Goal: Information Seeking & Learning: Learn about a topic

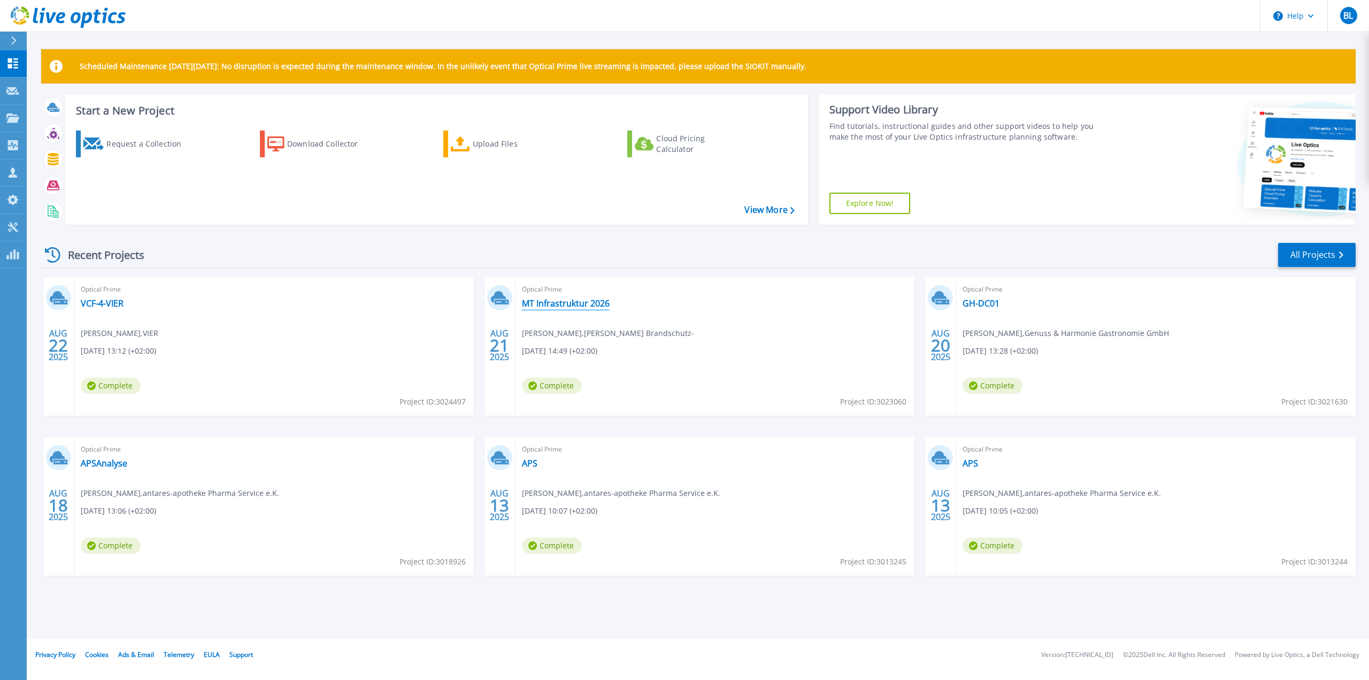
click at [570, 307] on link "MT Infrastruktur 2026" at bounding box center [566, 303] width 88 height 11
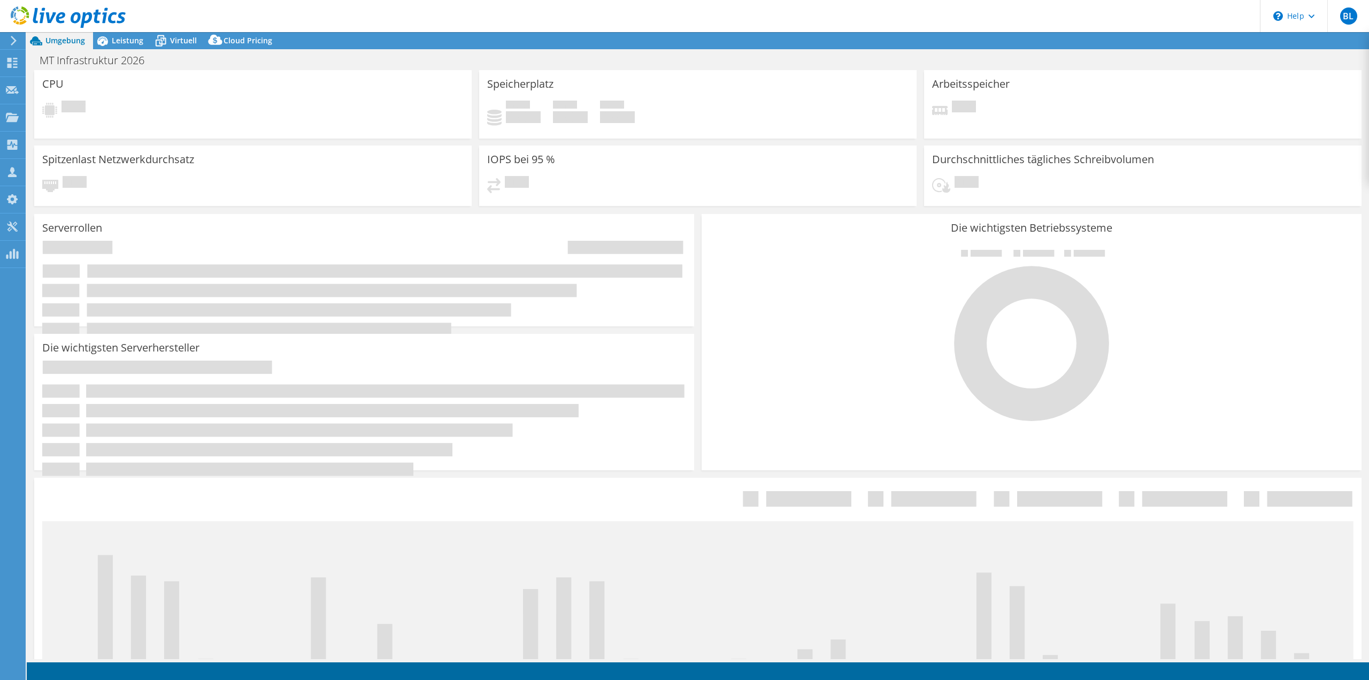
select select "EUFrankfurt"
select select "EUR"
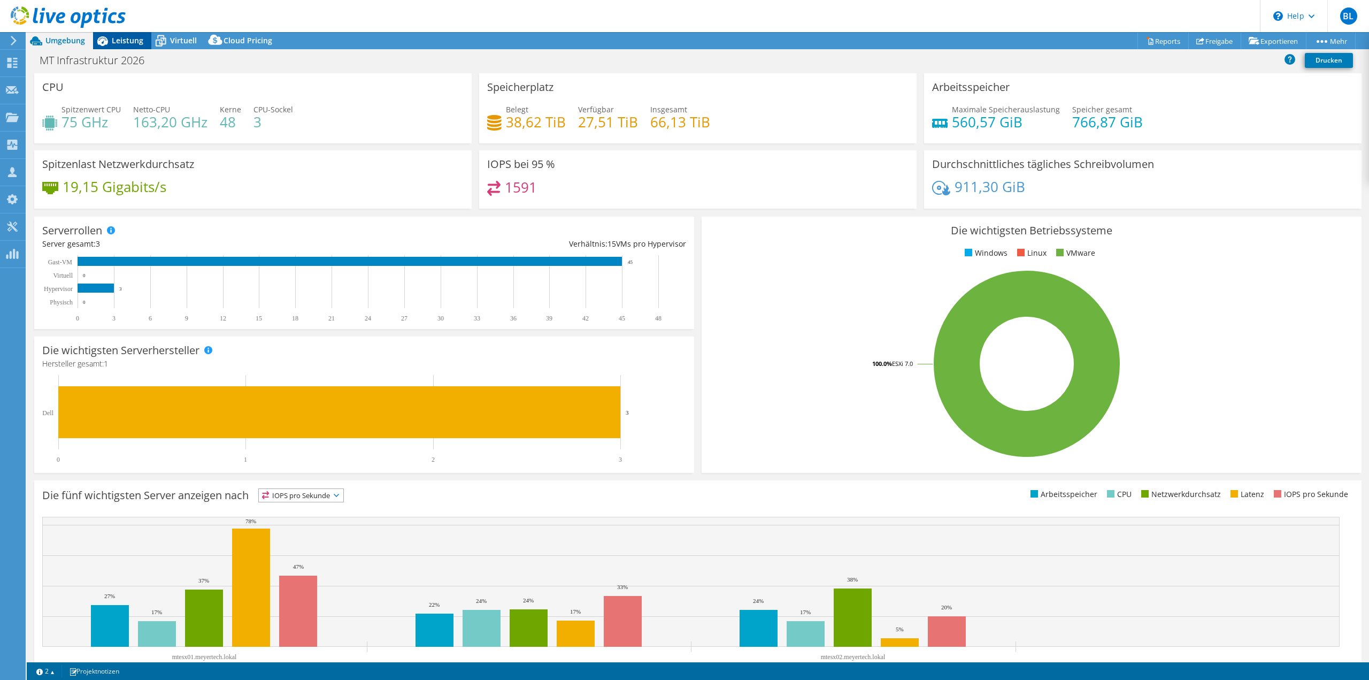
click at [120, 36] on span "Leistung" at bounding box center [128, 40] width 32 height 10
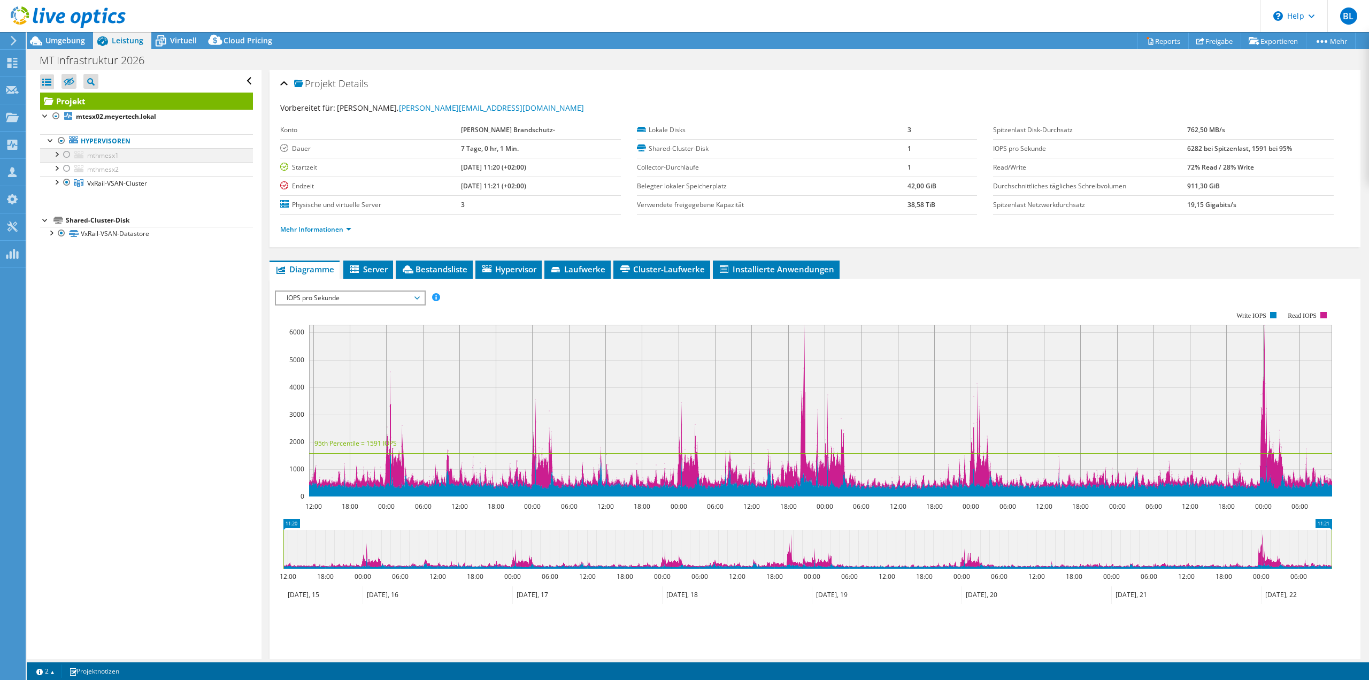
click at [60, 155] on div at bounding box center [56, 153] width 11 height 11
click at [110, 149] on link "mthmesx1" at bounding box center [146, 155] width 213 height 14
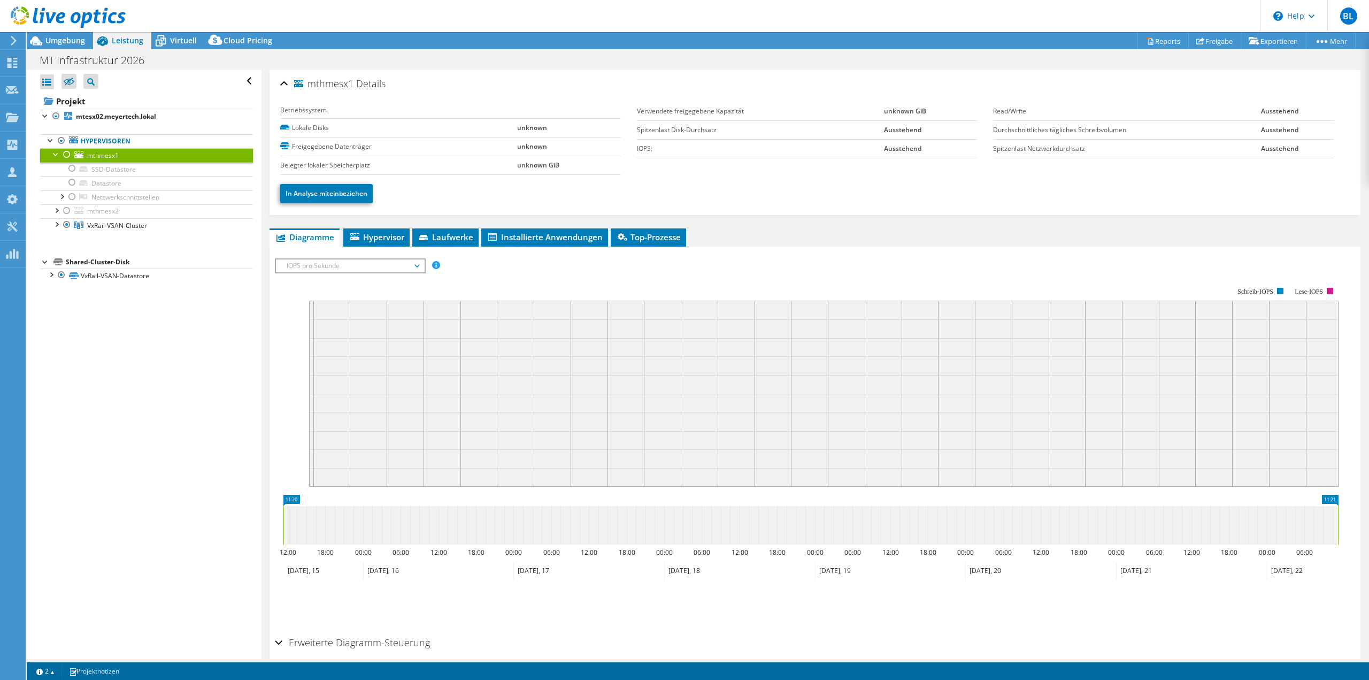
click at [68, 151] on div at bounding box center [67, 154] width 11 height 13
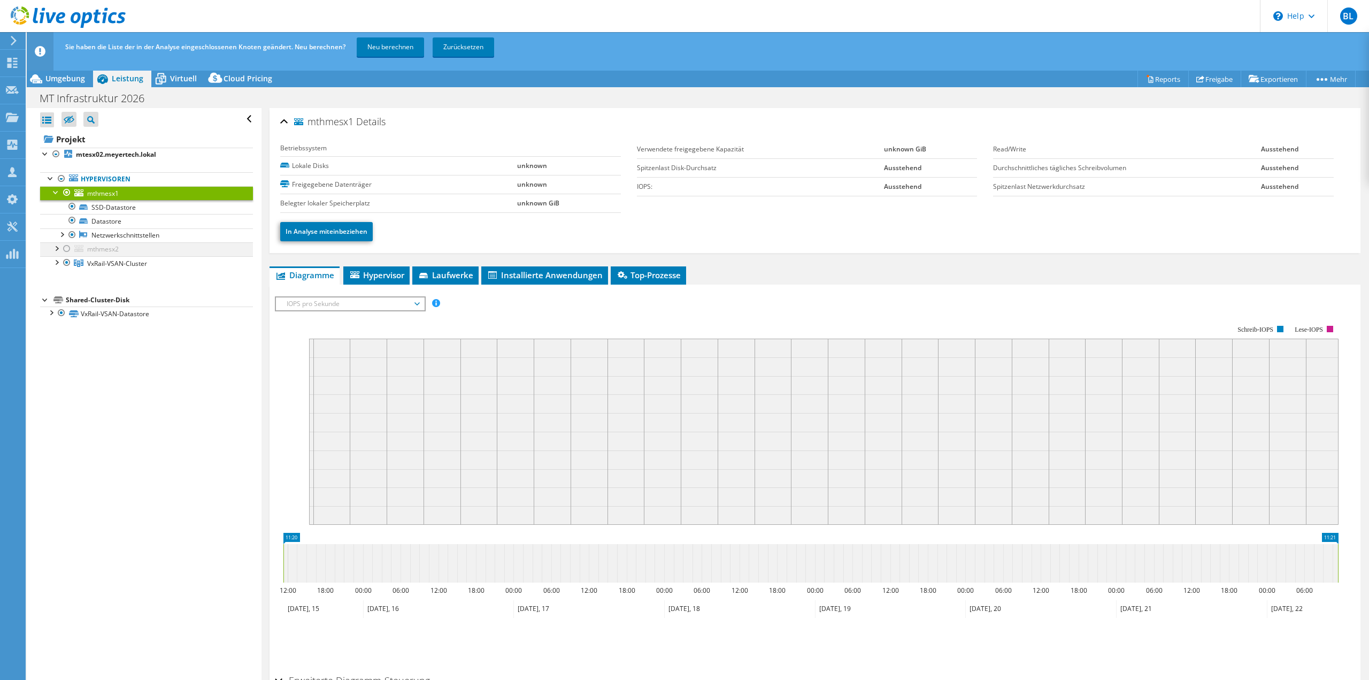
click at [67, 246] on div at bounding box center [67, 248] width 11 height 13
drag, startPoint x: 404, startPoint y: 49, endPoint x: 403, endPoint y: 68, distance: 18.8
click at [404, 49] on link "Neu berechnen" at bounding box center [390, 46] width 67 height 19
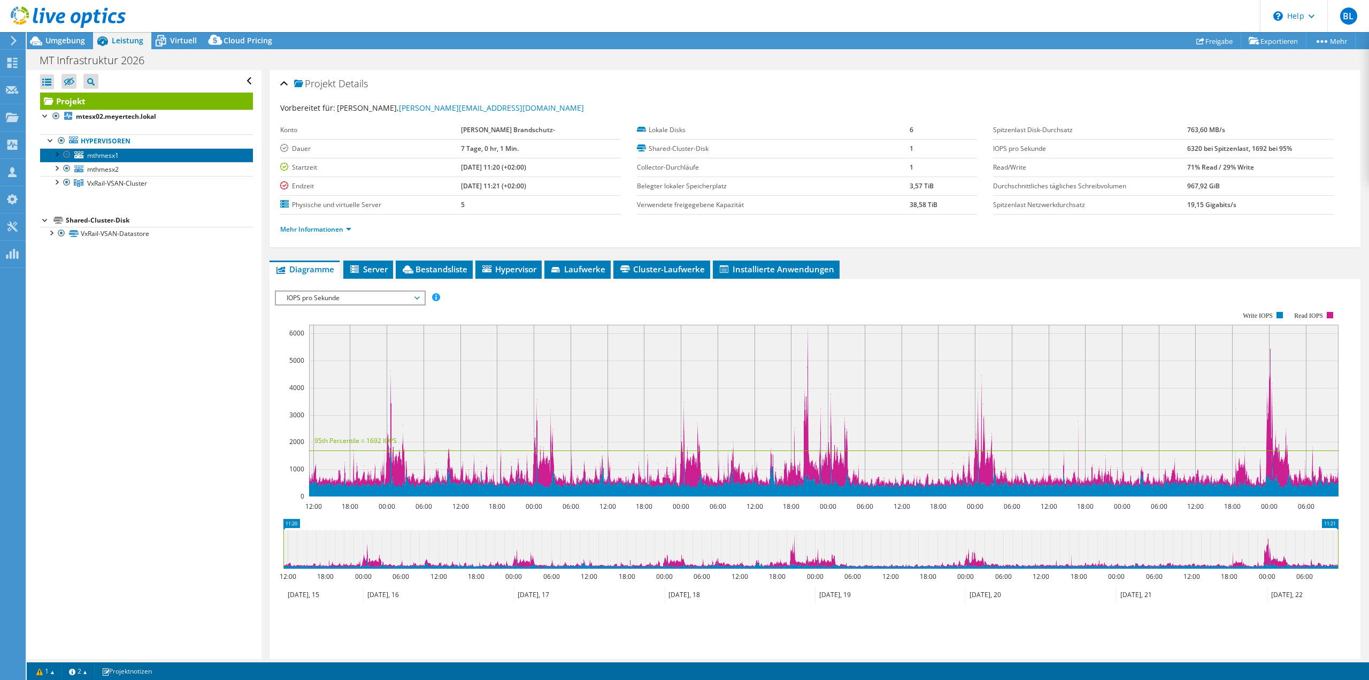
click at [112, 157] on span "mthmesx1" at bounding box center [103, 155] width 32 height 9
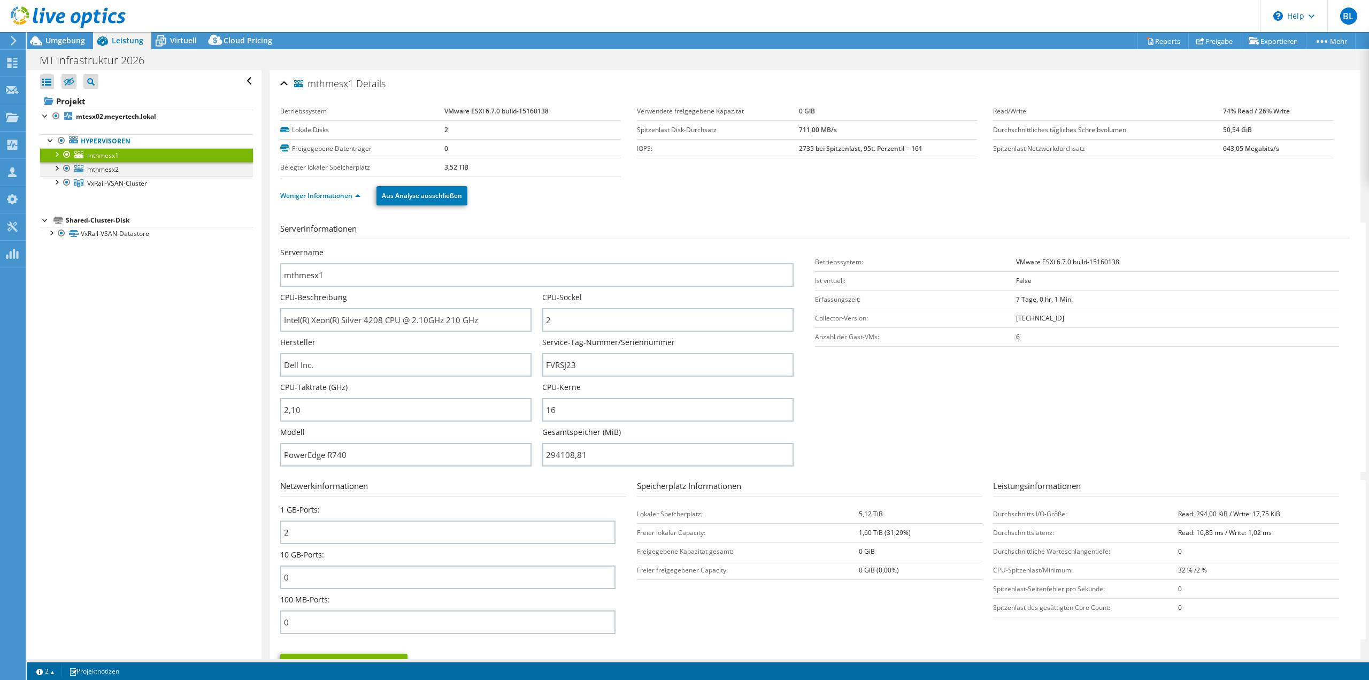
click at [65, 168] on div at bounding box center [67, 168] width 11 height 13
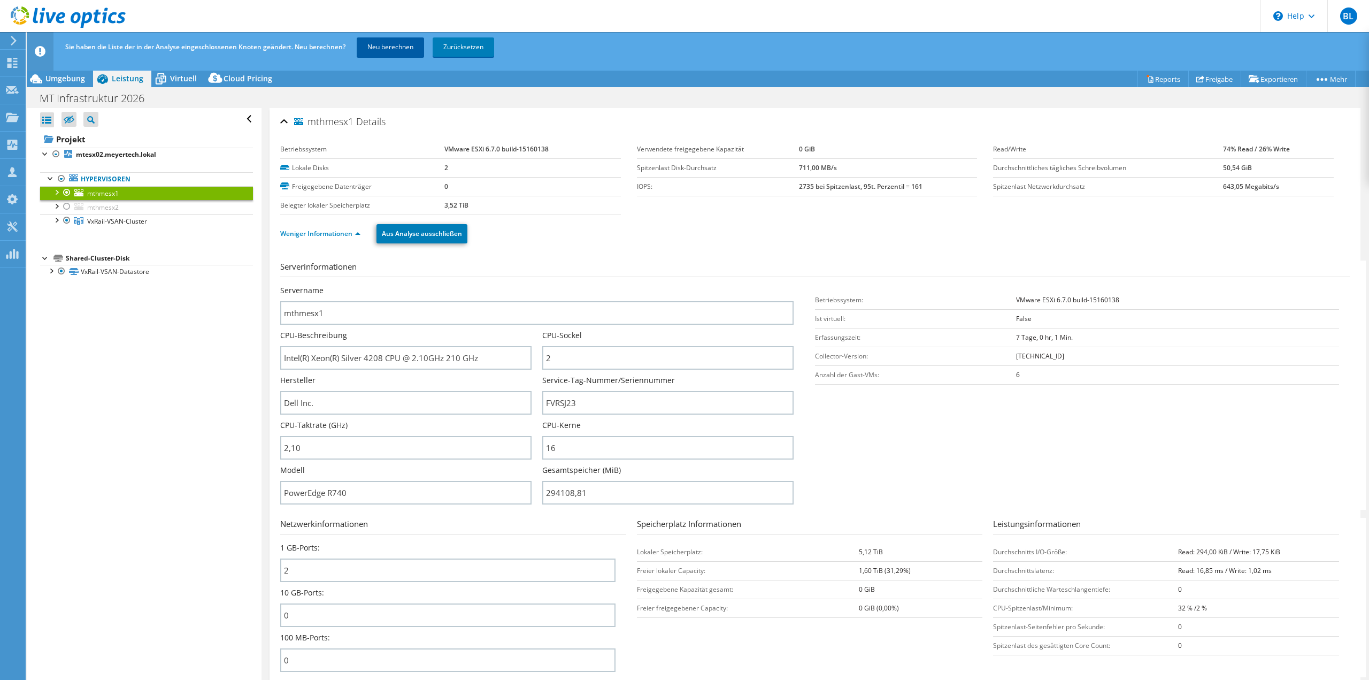
click at [378, 44] on link "Neu berechnen" at bounding box center [390, 46] width 67 height 19
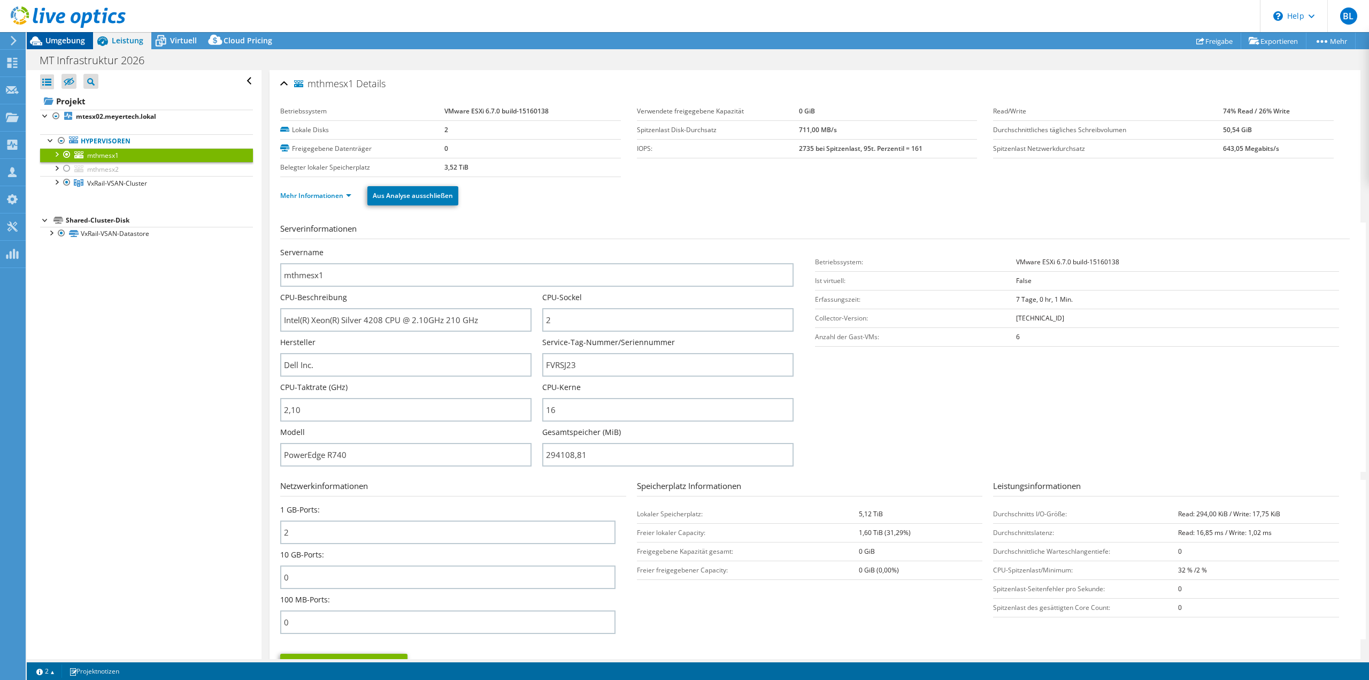
click at [64, 43] on span "Umgebung" at bounding box center [65, 40] width 40 height 10
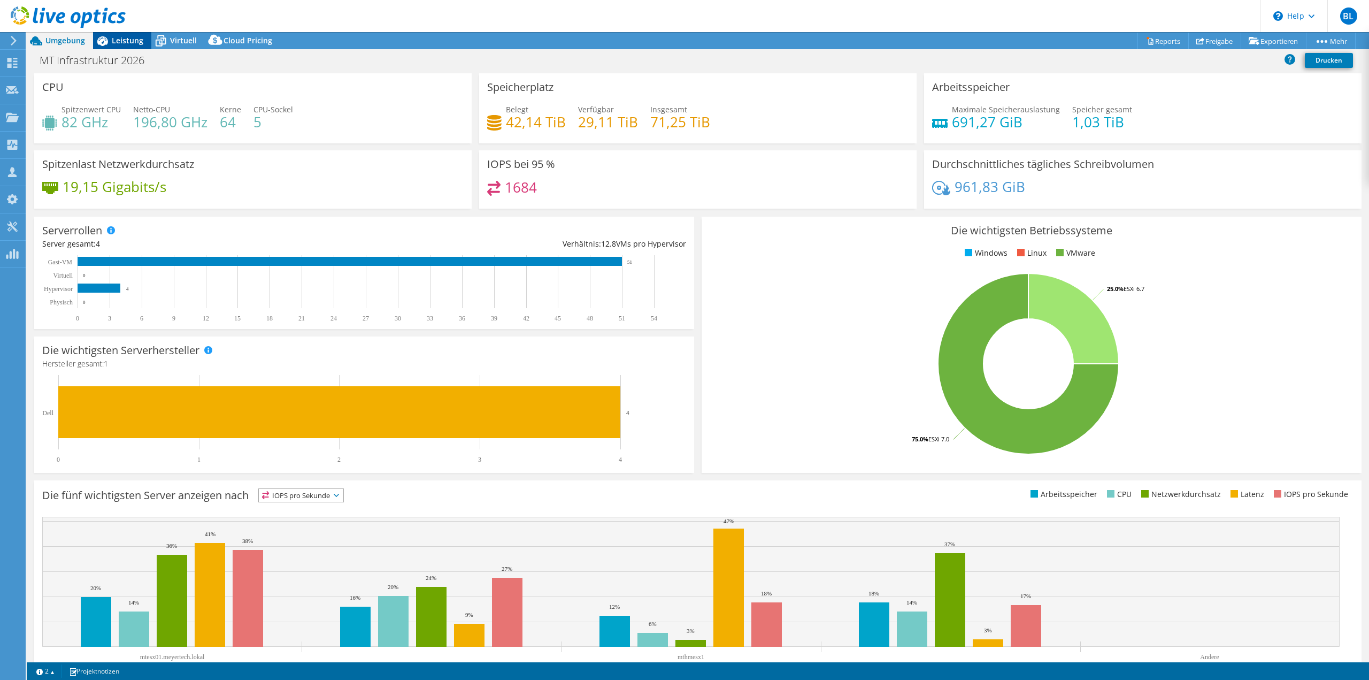
click at [133, 47] on div "Leistung" at bounding box center [122, 40] width 58 height 17
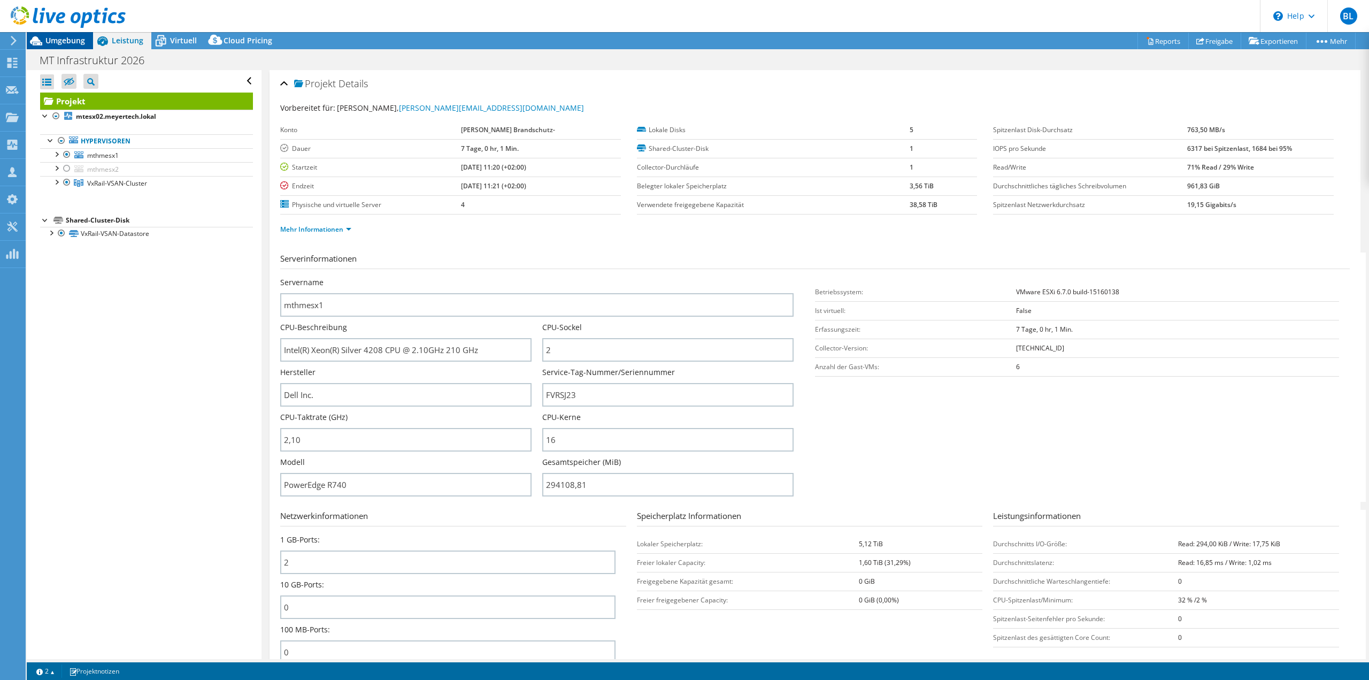
click at [62, 43] on span "Umgebung" at bounding box center [65, 40] width 40 height 10
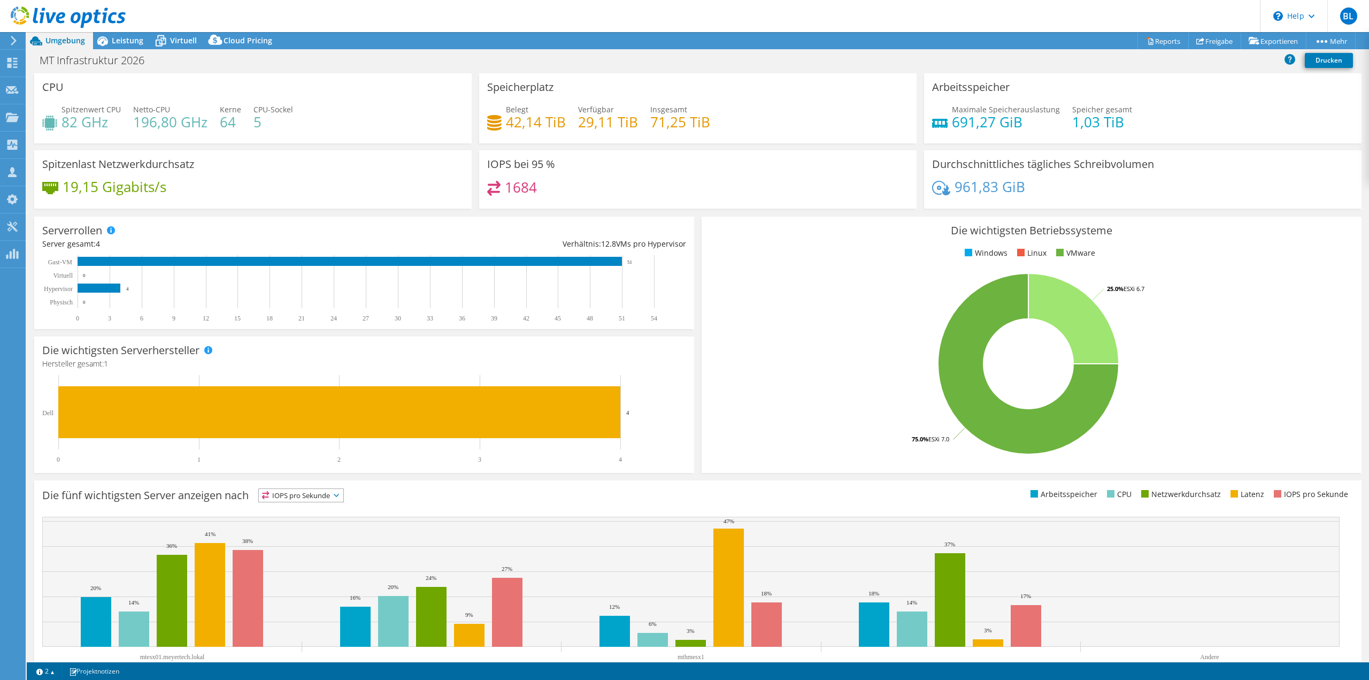
click at [231, 123] on h4 "64" at bounding box center [230, 122] width 21 height 12
drag, startPoint x: 141, startPoint y: 125, endPoint x: 225, endPoint y: 115, distance: 84.5
click at [142, 125] on h4 "196,80 GHz" at bounding box center [170, 122] width 74 height 12
click at [104, 143] on div "CPU Spitzenwert CPU 82 GHz Netto-CPU 196,80 GHz Kerne 64 CPU-Sockel 5" at bounding box center [252, 111] width 445 height 77
click at [86, 124] on h4 "82 GHz" at bounding box center [91, 122] width 59 height 12
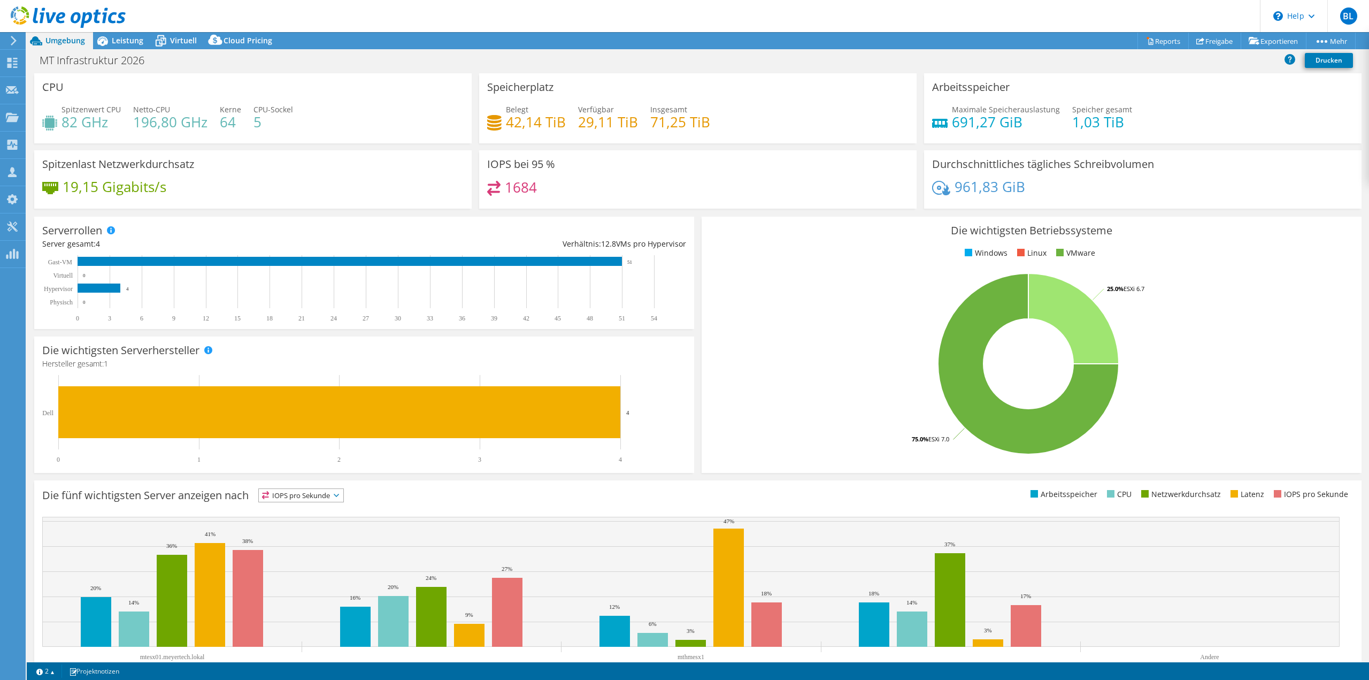
click at [970, 120] on h4 "691,27 GiB" at bounding box center [1006, 122] width 108 height 12
click at [525, 192] on h4 "1684" at bounding box center [521, 187] width 32 height 12
click at [617, 128] on h4 "29,11 TiB" at bounding box center [608, 122] width 60 height 12
click at [126, 40] on span "Leistung" at bounding box center [128, 40] width 32 height 10
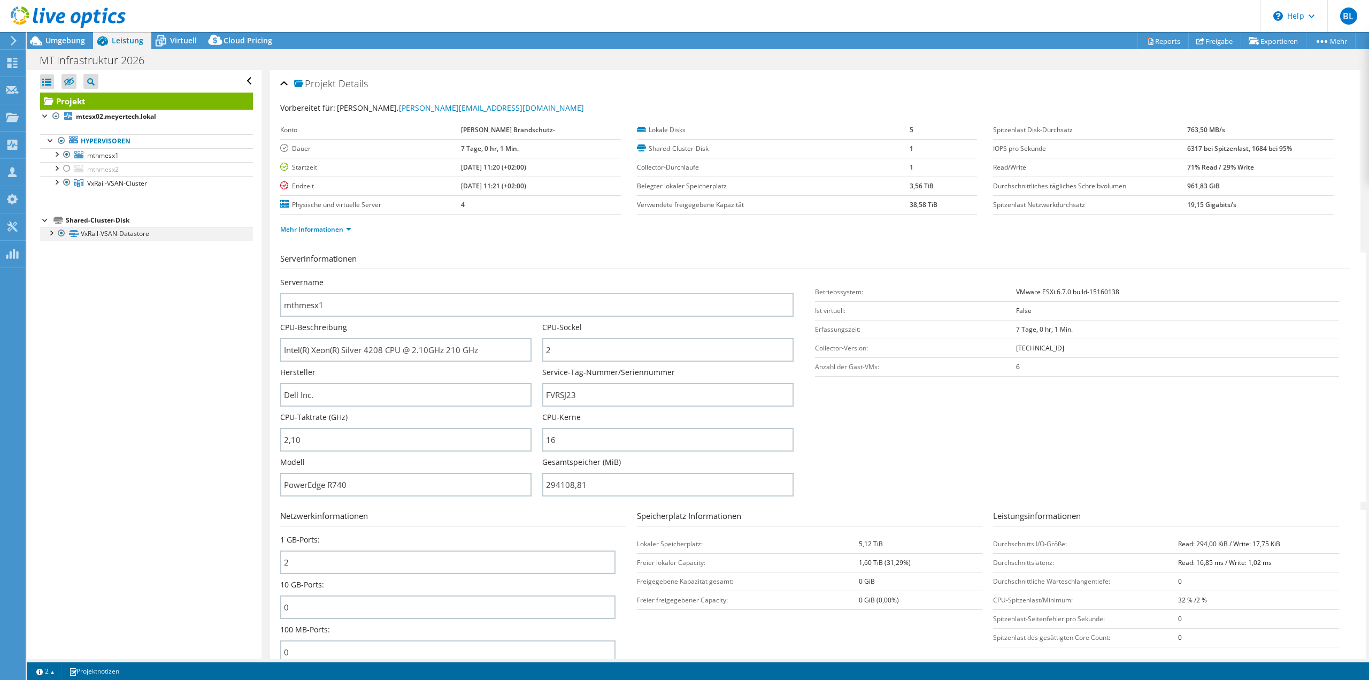
click at [52, 233] on div at bounding box center [50, 232] width 11 height 11
click at [116, 249] on link "VxRail-VSAN-Datastore | mtesx02.meyertech.lokal" at bounding box center [146, 248] width 213 height 14
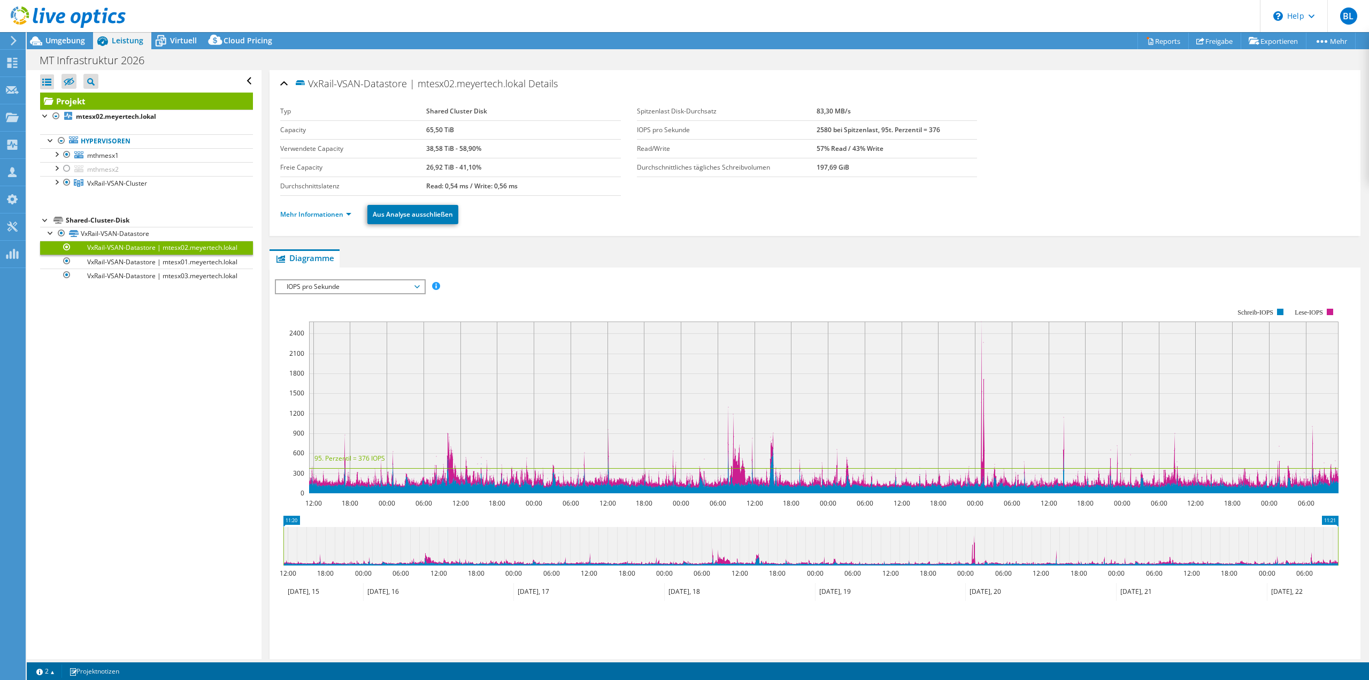
select select "EUFrankfurt"
select select "EUR"
click at [433, 133] on b "65,50 TiB" at bounding box center [440, 129] width 28 height 9
click at [448, 134] on td "65,50 TiB" at bounding box center [523, 129] width 195 height 19
drag, startPoint x: 436, startPoint y: 130, endPoint x: 419, endPoint y: 132, distance: 17.2
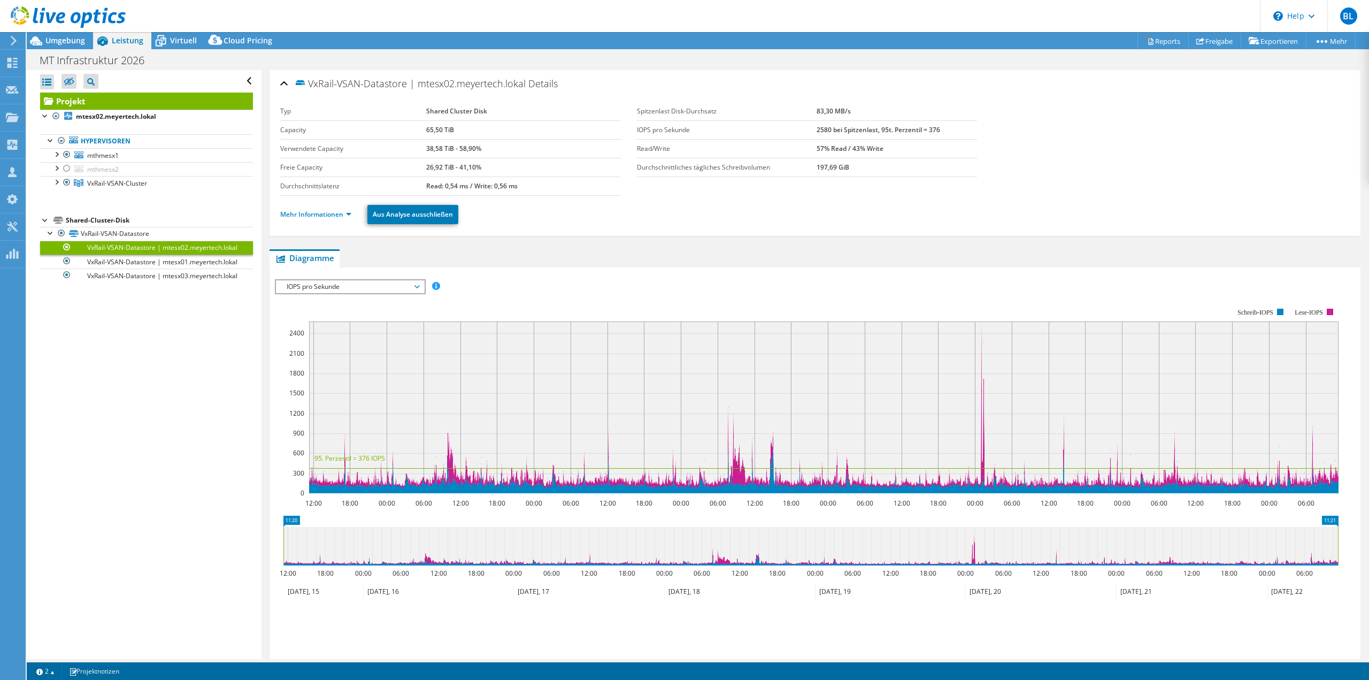
click at [419, 132] on tr "Capacity 65,50 TiB" at bounding box center [450, 129] width 341 height 19
click at [441, 148] on b "38,58 TiB - 58,90%" at bounding box center [453, 148] width 55 height 9
click at [548, 236] on div "VxRail-VSAN-Datastore | mtesx02.meyertech.lokal Details Typ Shared Cluster Disk…" at bounding box center [815, 398] width 1107 height 656
click at [458, 167] on b "26,92 TiB - 41,10%" at bounding box center [453, 167] width 55 height 9
click at [108, 141] on link "Hypervisoren" at bounding box center [146, 141] width 213 height 14
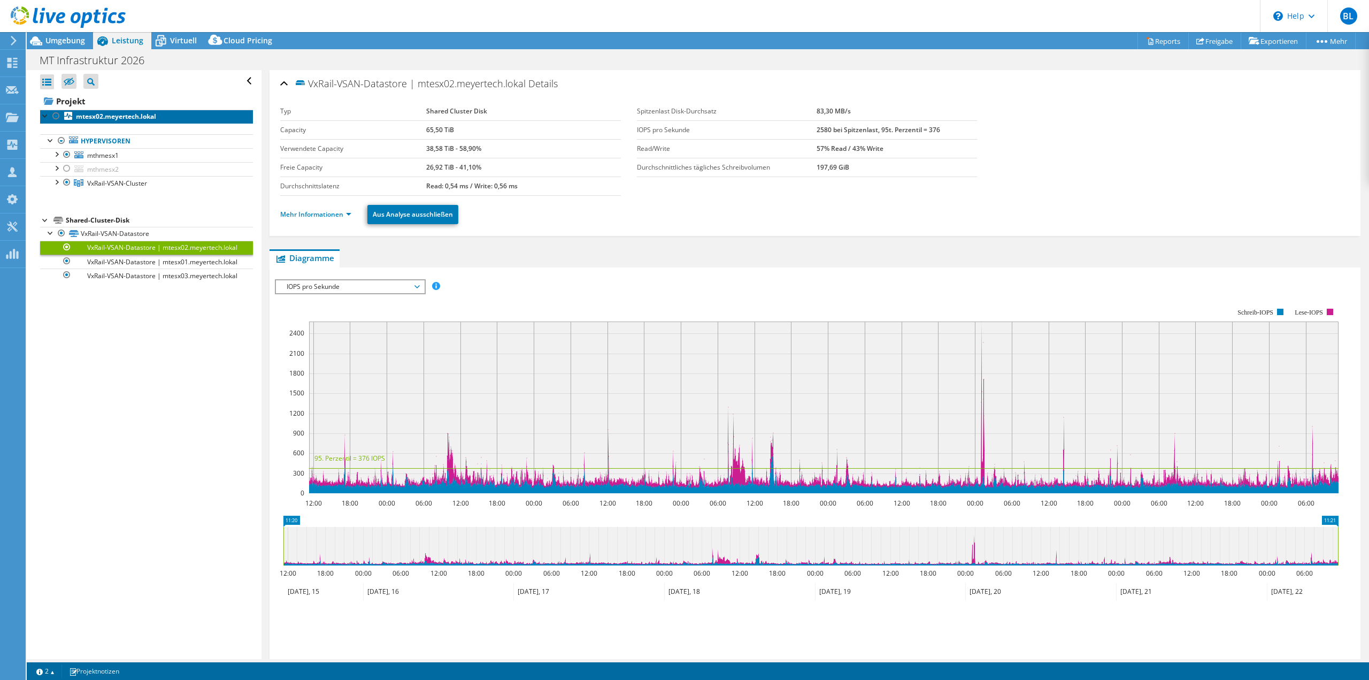
click at [110, 120] on b "mtesx02.meyertech.lokal" at bounding box center [116, 116] width 80 height 9
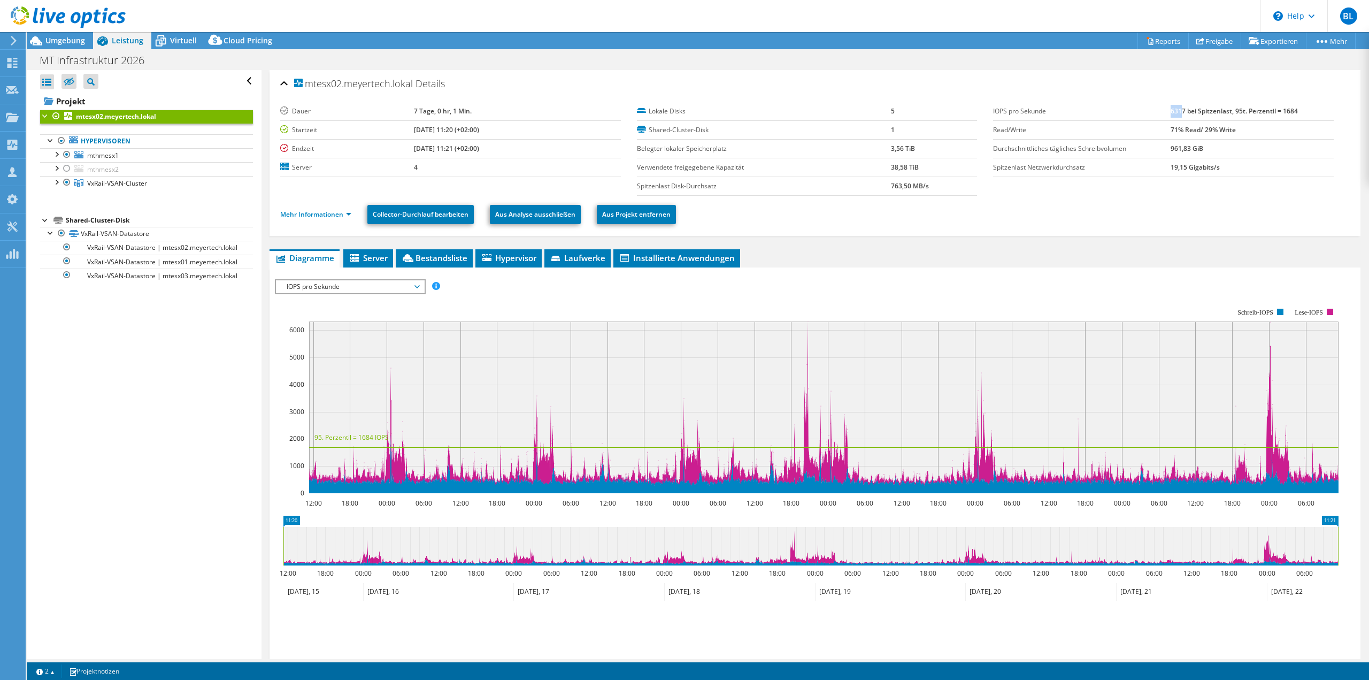
drag, startPoint x: 1164, startPoint y: 111, endPoint x: 1175, endPoint y: 111, distance: 11.2
click at [1175, 111] on b "6317 bei Spitzenlast, 95t. Perzentil = 1684" at bounding box center [1234, 110] width 127 height 9
click at [495, 258] on span "Hypervisor" at bounding box center [509, 257] width 56 height 11
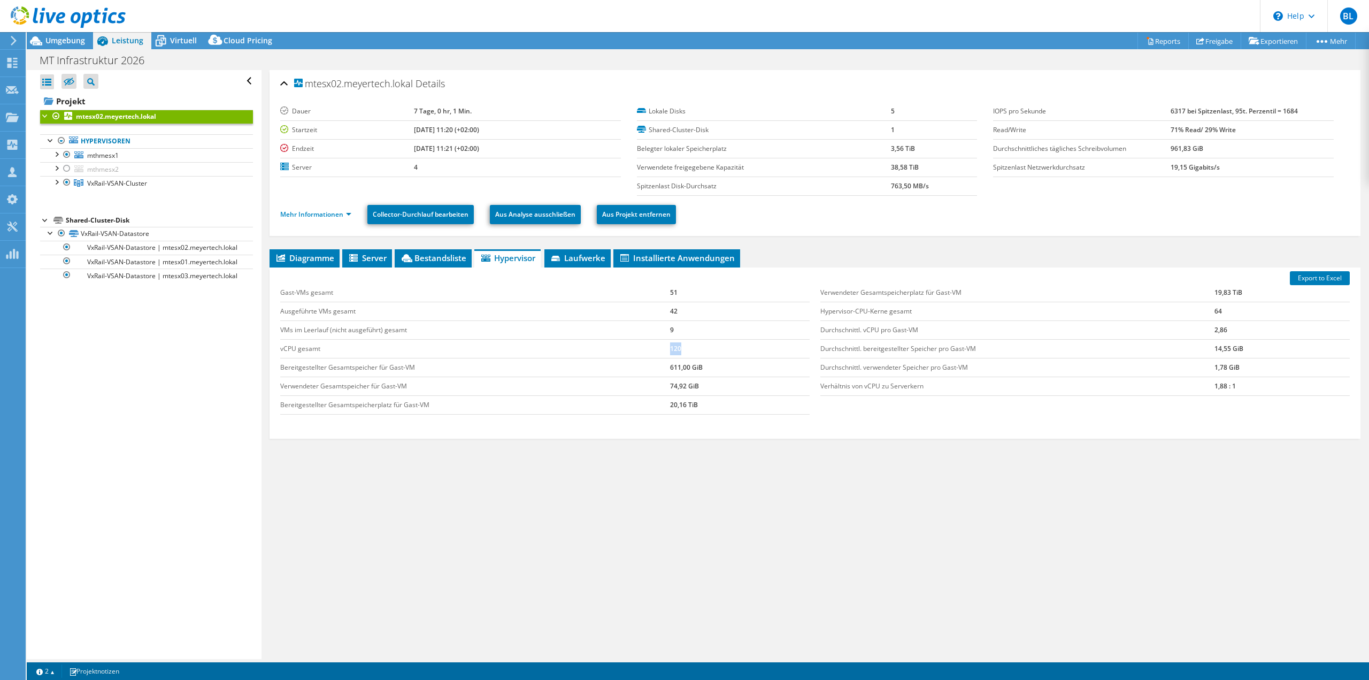
drag, startPoint x: 678, startPoint y: 350, endPoint x: 664, endPoint y: 350, distance: 13.4
click at [664, 350] on tr "vCPU gesamt 120" at bounding box center [545, 348] width 530 height 19
drag, startPoint x: 1233, startPoint y: 384, endPoint x: 1203, endPoint y: 389, distance: 30.0
click at [1203, 389] on tr "Verhältnis von vCPU zu Serverkern 1,88 : 1" at bounding box center [1086, 386] width 530 height 19
click at [1227, 391] on td "1,88 : 1" at bounding box center [1282, 386] width 135 height 19
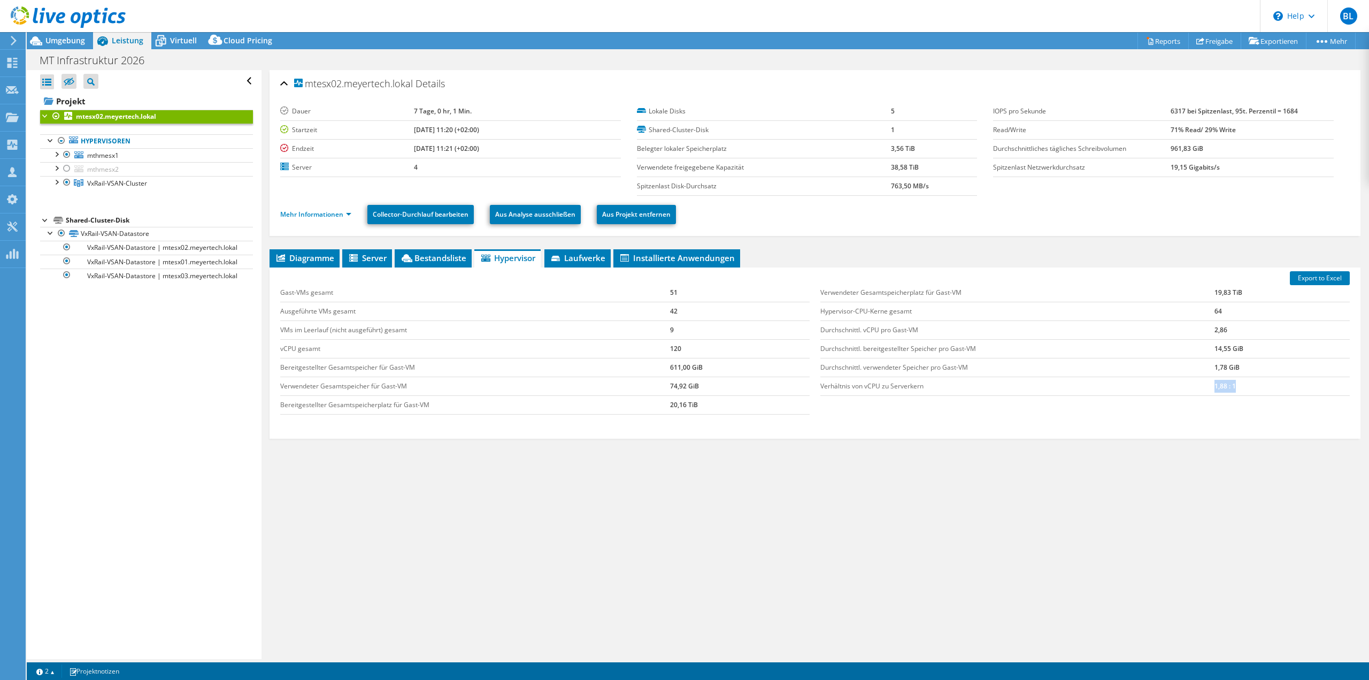
click at [1229, 390] on td "1,88 : 1" at bounding box center [1282, 386] width 135 height 19
click at [1215, 388] on td "1,88 : 1" at bounding box center [1282, 386] width 135 height 19
click at [1226, 390] on td "1,88 : 1" at bounding box center [1282, 386] width 135 height 19
drag, startPoint x: 119, startPoint y: 183, endPoint x: 159, endPoint y: 181, distance: 39.6
click at [119, 182] on span "VxRail-VSAN-Cluster" at bounding box center [117, 183] width 60 height 9
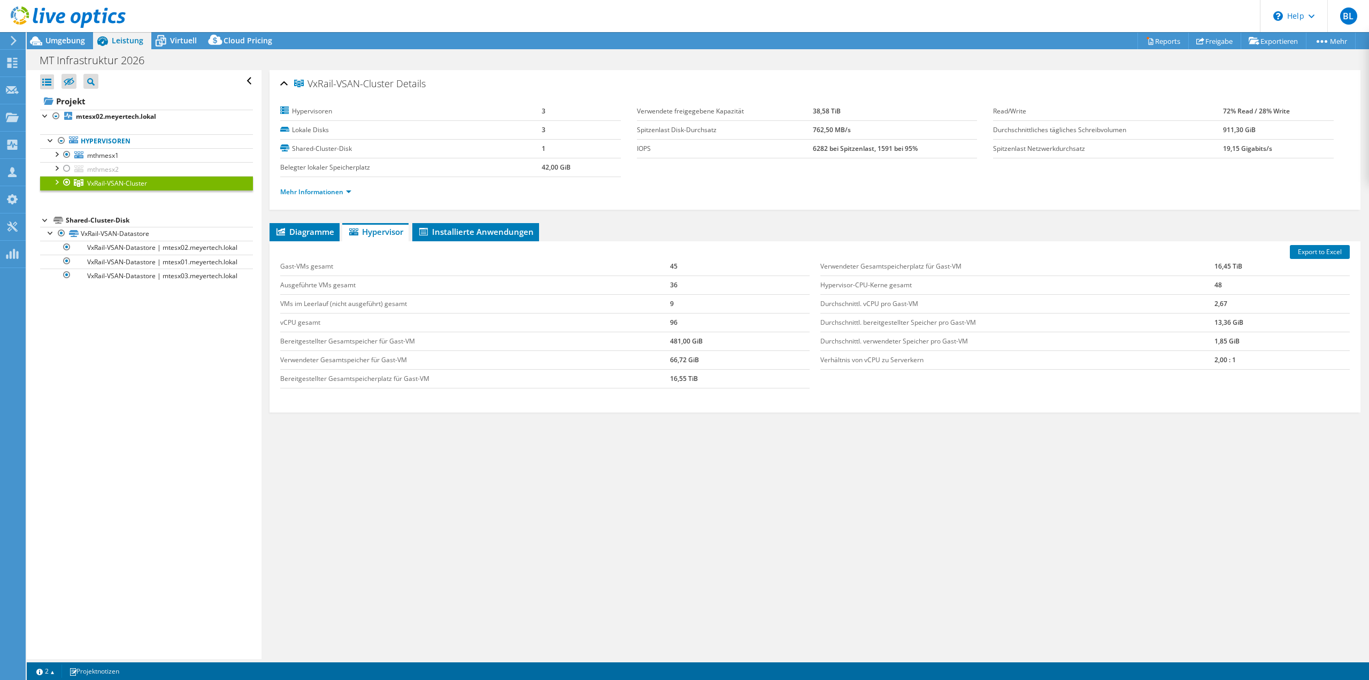
click at [58, 182] on div at bounding box center [56, 181] width 11 height 11
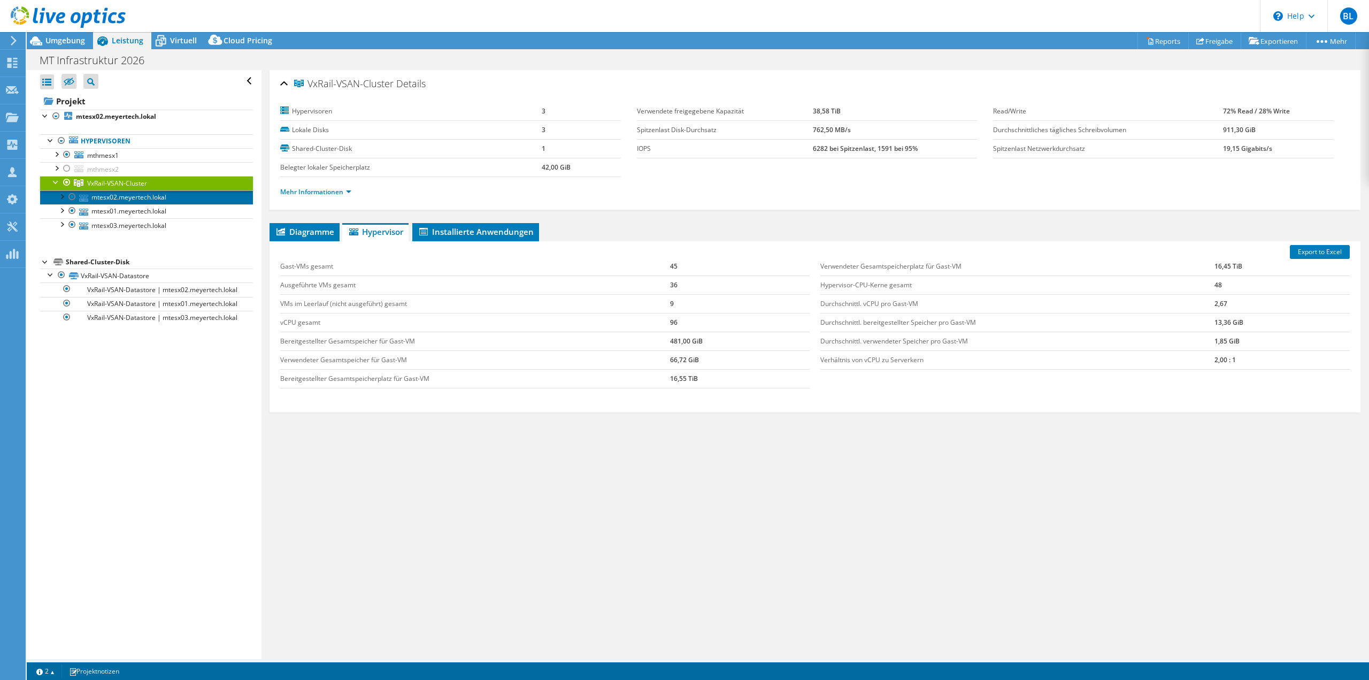
click at [106, 194] on link "mtesx02.meyertech.lokal" at bounding box center [146, 197] width 213 height 14
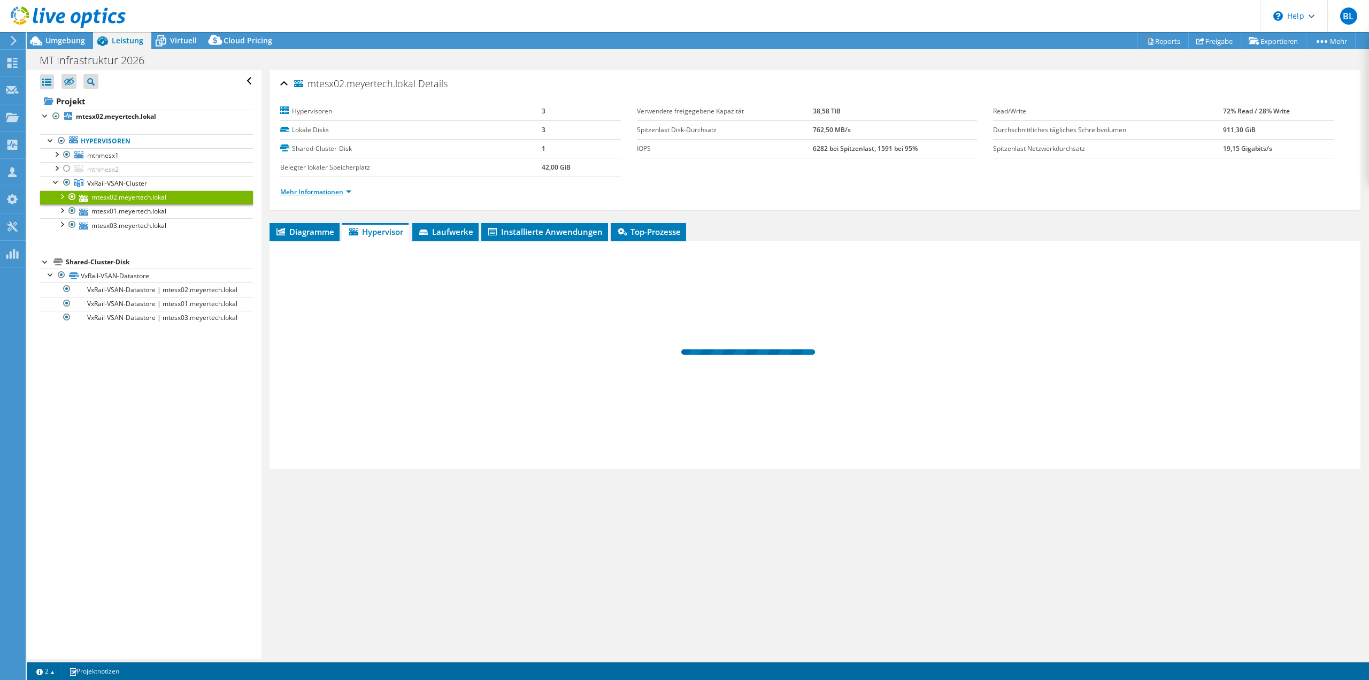
click at [318, 194] on link "Mehr Informationen" at bounding box center [315, 191] width 71 height 9
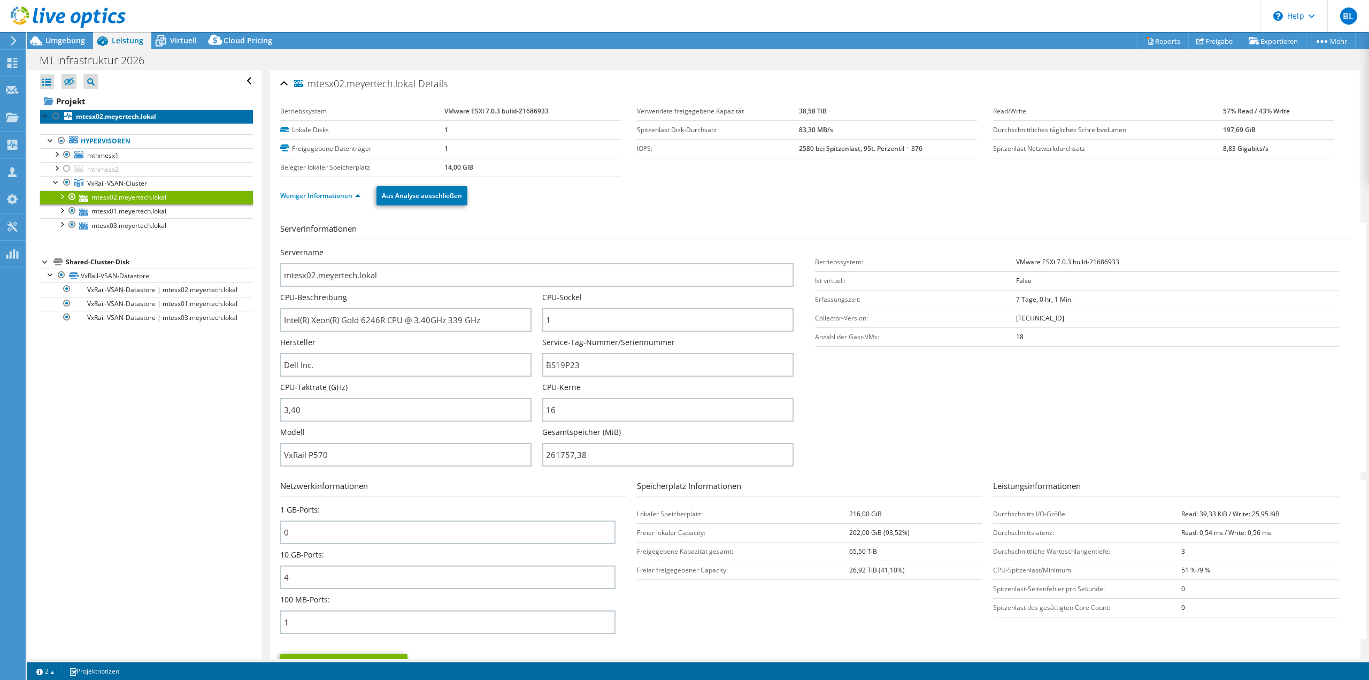
drag, startPoint x: 117, startPoint y: 118, endPoint x: 123, endPoint y: 121, distance: 7.0
click at [117, 119] on b "mtesx02.meyertech.lokal" at bounding box center [116, 116] width 80 height 9
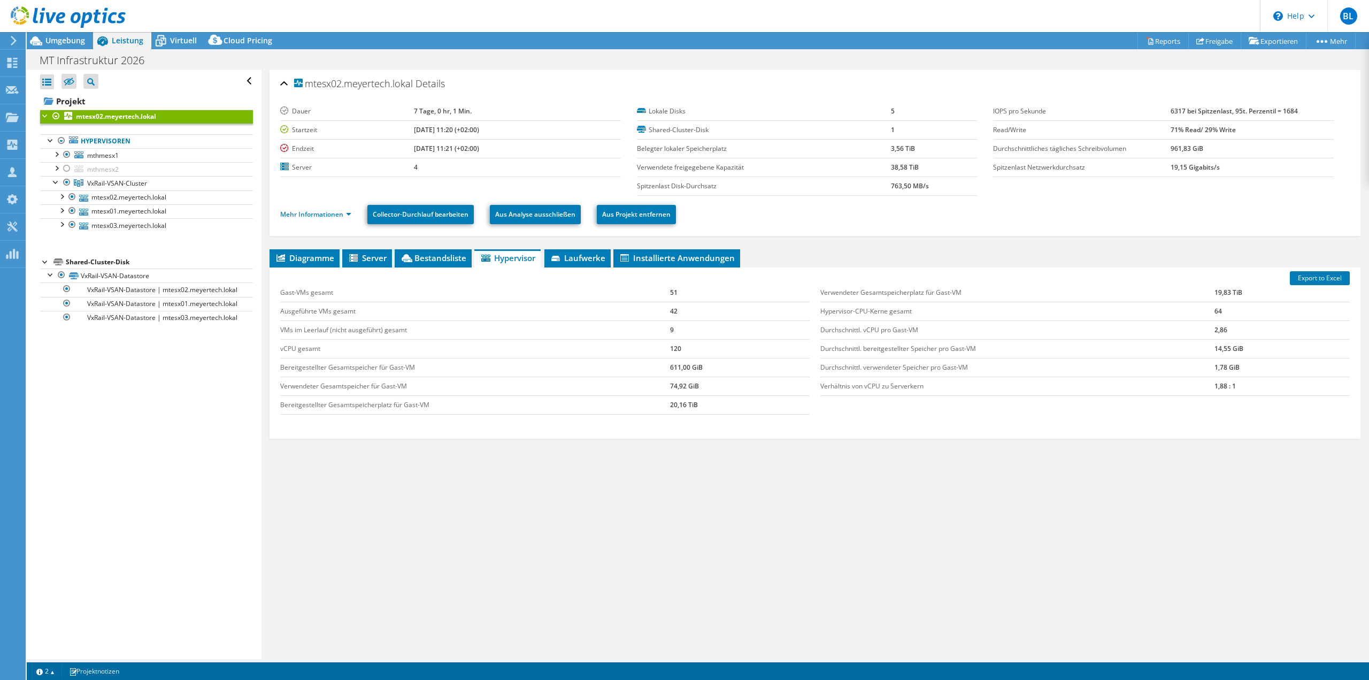
click at [1227, 369] on td "1,78 GiB" at bounding box center [1282, 367] width 135 height 19
click at [1223, 388] on td "1,88 : 1" at bounding box center [1282, 386] width 135 height 19
click at [79, 43] on span "Umgebung" at bounding box center [65, 40] width 40 height 10
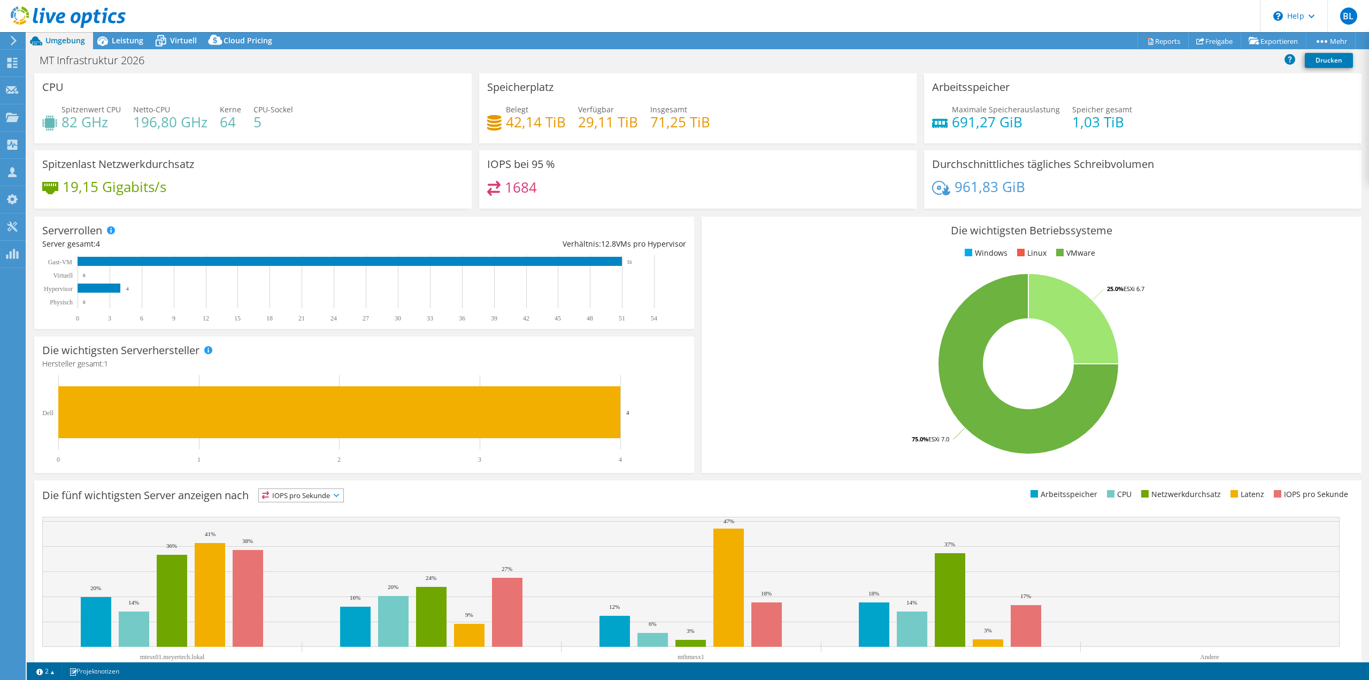
click at [726, 303] on rect at bounding box center [1029, 363] width 638 height 187
click at [649, 394] on rect at bounding box center [359, 419] width 634 height 88
click at [396, 201] on div "19,15 Gigabits/s" at bounding box center [253, 192] width 422 height 22
click at [440, 162] on div "Spitzenlast Netzwerkdurchsatz 19,15 Gigabits/s" at bounding box center [253, 179] width 438 height 58
drag, startPoint x: 476, startPoint y: 225, endPoint x: 478, endPoint y: 217, distance: 8.8
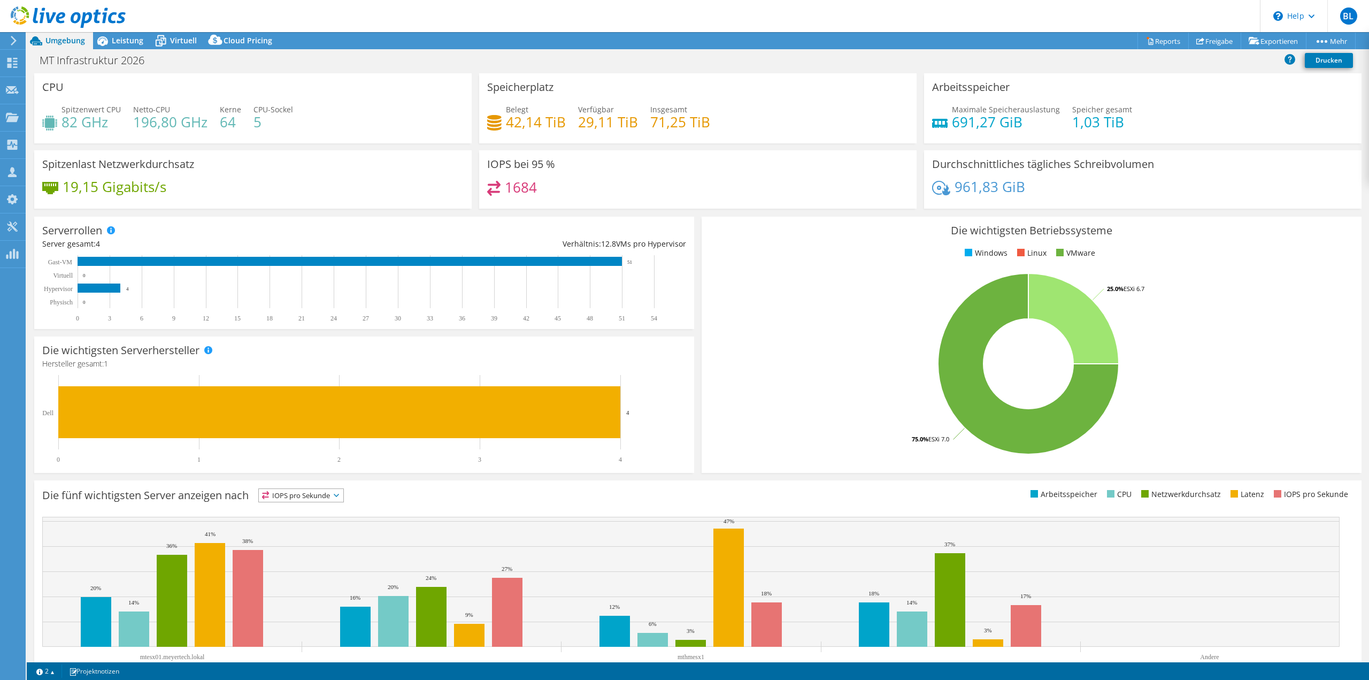
click at [476, 224] on div "Serverrollen Physische Server repräsentieren Bare-Metal-Server, die Ziel des Co…" at bounding box center [364, 273] width 660 height 112
click at [178, 42] on span "Virtuell" at bounding box center [183, 40] width 27 height 10
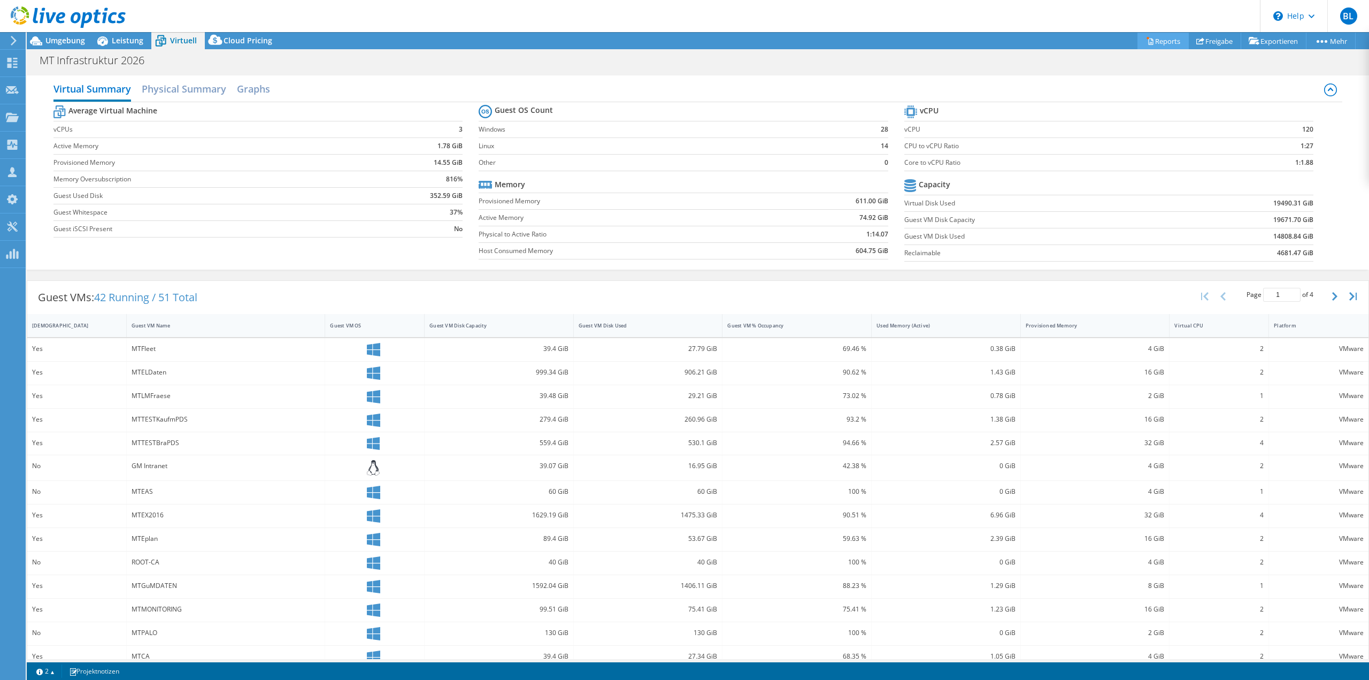
click at [1138, 42] on link "Reports" at bounding box center [1163, 41] width 51 height 17
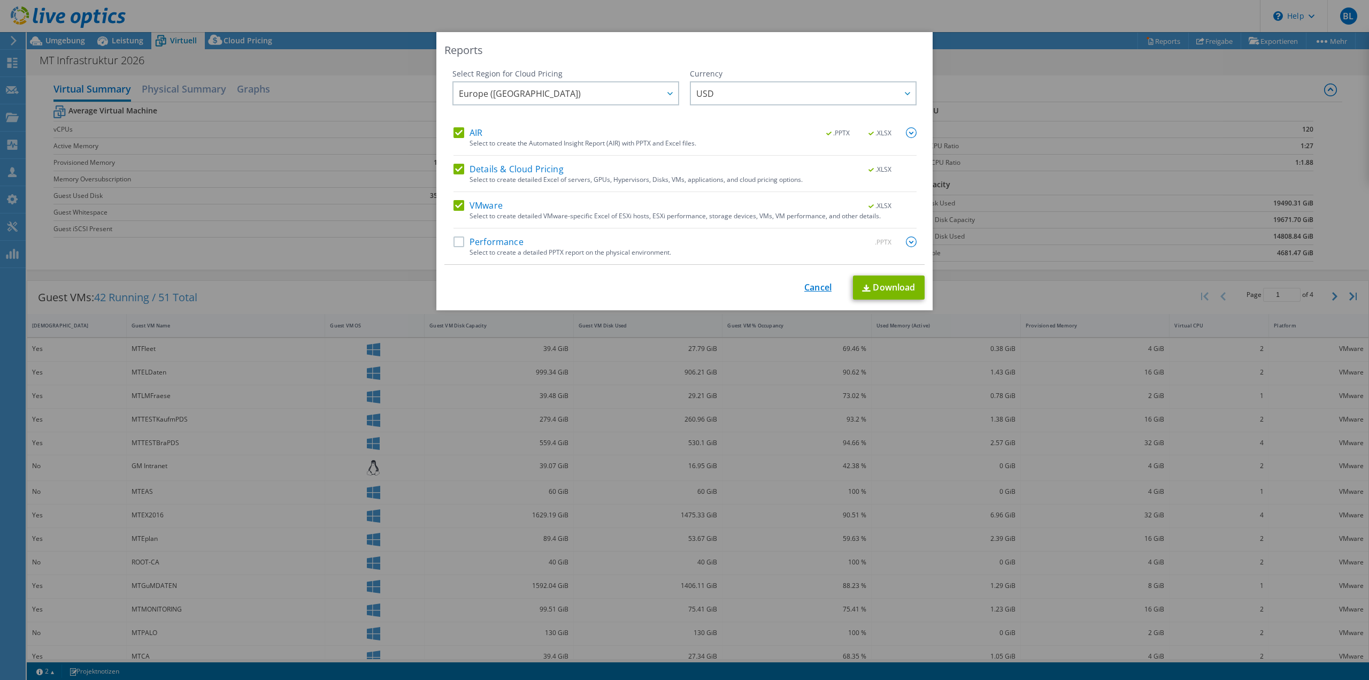
click at [815, 287] on link "Cancel" at bounding box center [818, 287] width 27 height 10
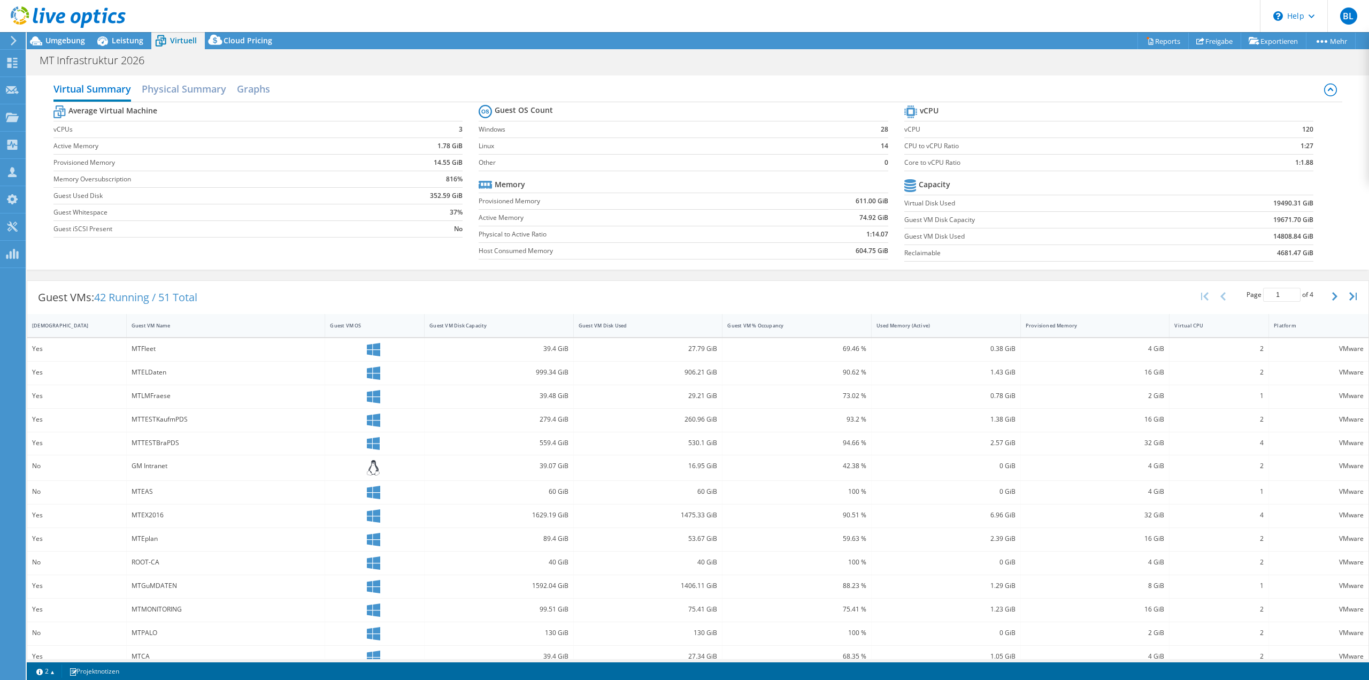
click at [453, 268] on div "Virtual Summary Physical Summary Graphs Average Virtual Machine vCPUs 3 Active …" at bounding box center [698, 172] width 1343 height 194
click at [69, 41] on span "Umgebung" at bounding box center [65, 40] width 40 height 10
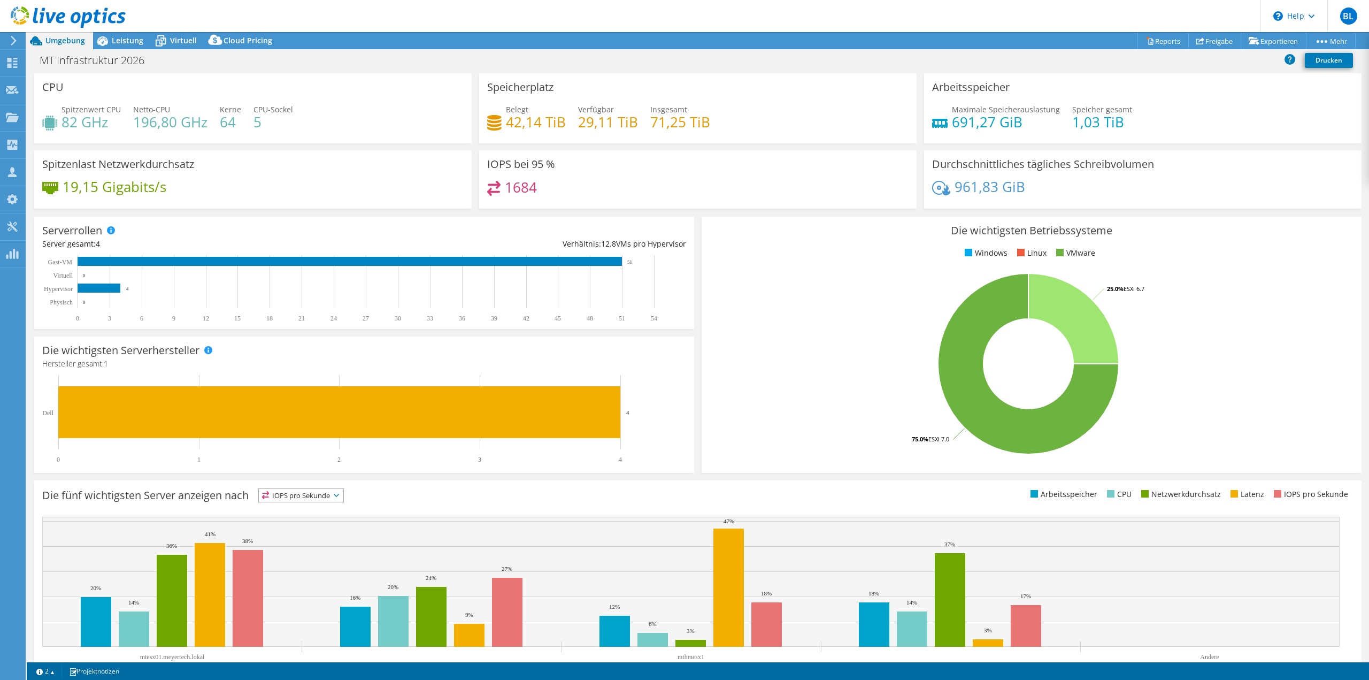
click at [277, 170] on div "Spitzenlast Netzwerkdurchsatz 19,15 Gigabits/s" at bounding box center [253, 179] width 438 height 58
click at [169, 304] on rect at bounding box center [359, 288] width 634 height 67
click at [132, 35] on span "Leistung" at bounding box center [128, 40] width 32 height 10
